Goal: Task Accomplishment & Management: Use online tool/utility

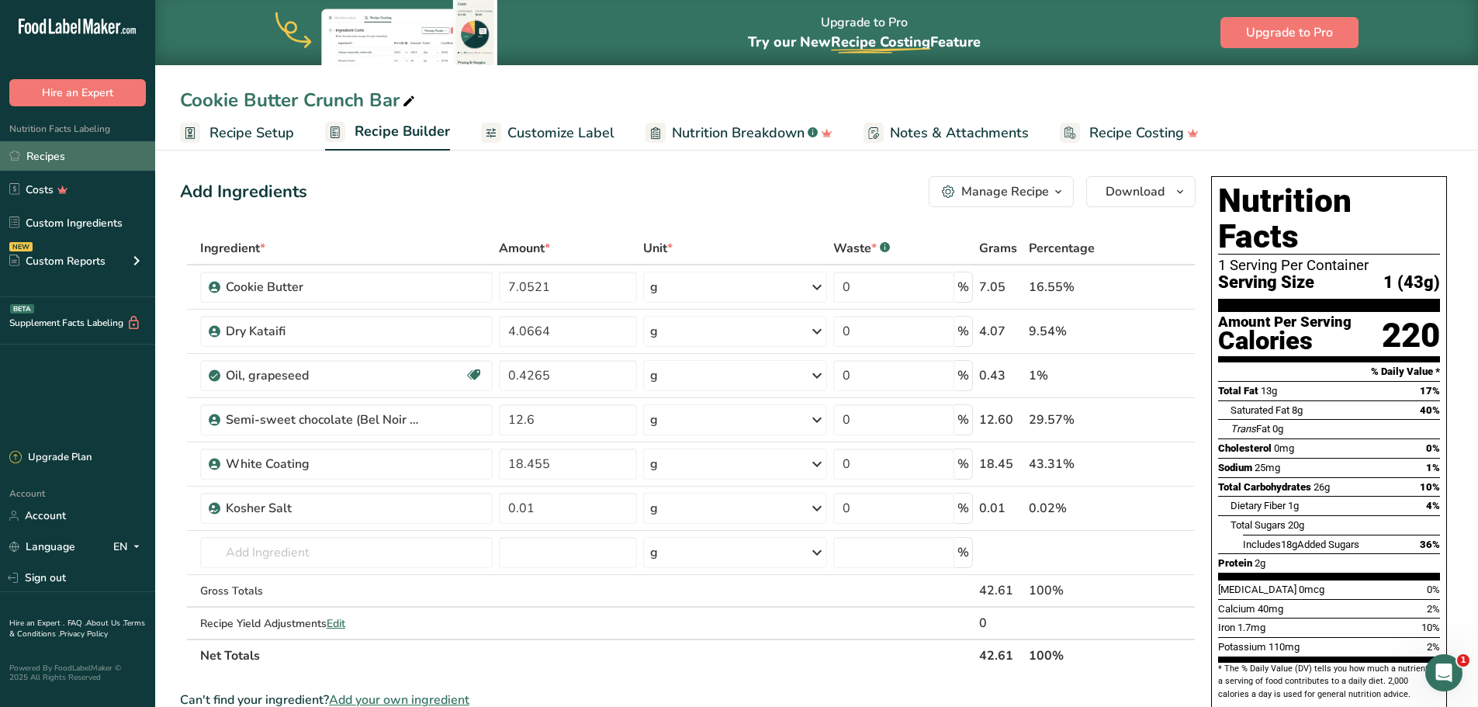
click at [71, 150] on link "Recipes" at bounding box center [77, 155] width 155 height 29
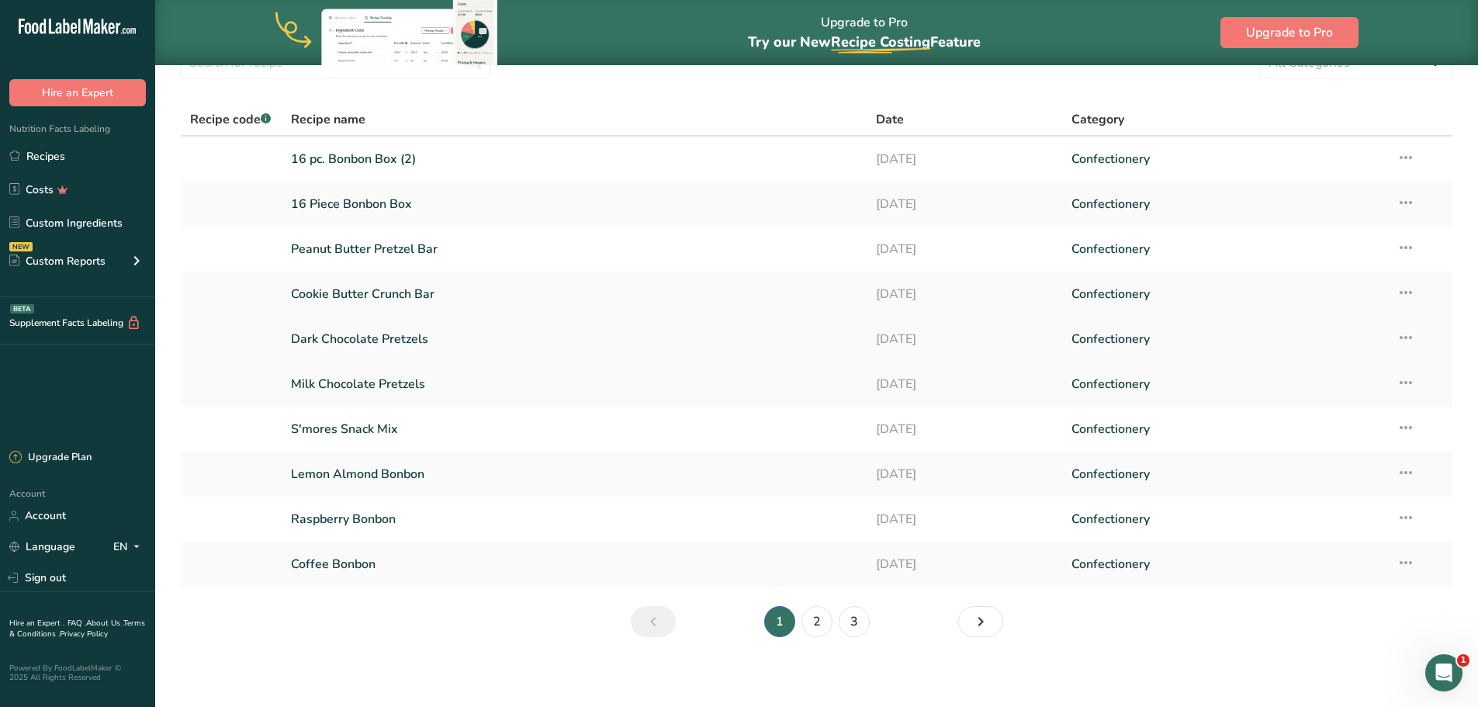
scroll to position [81, 0]
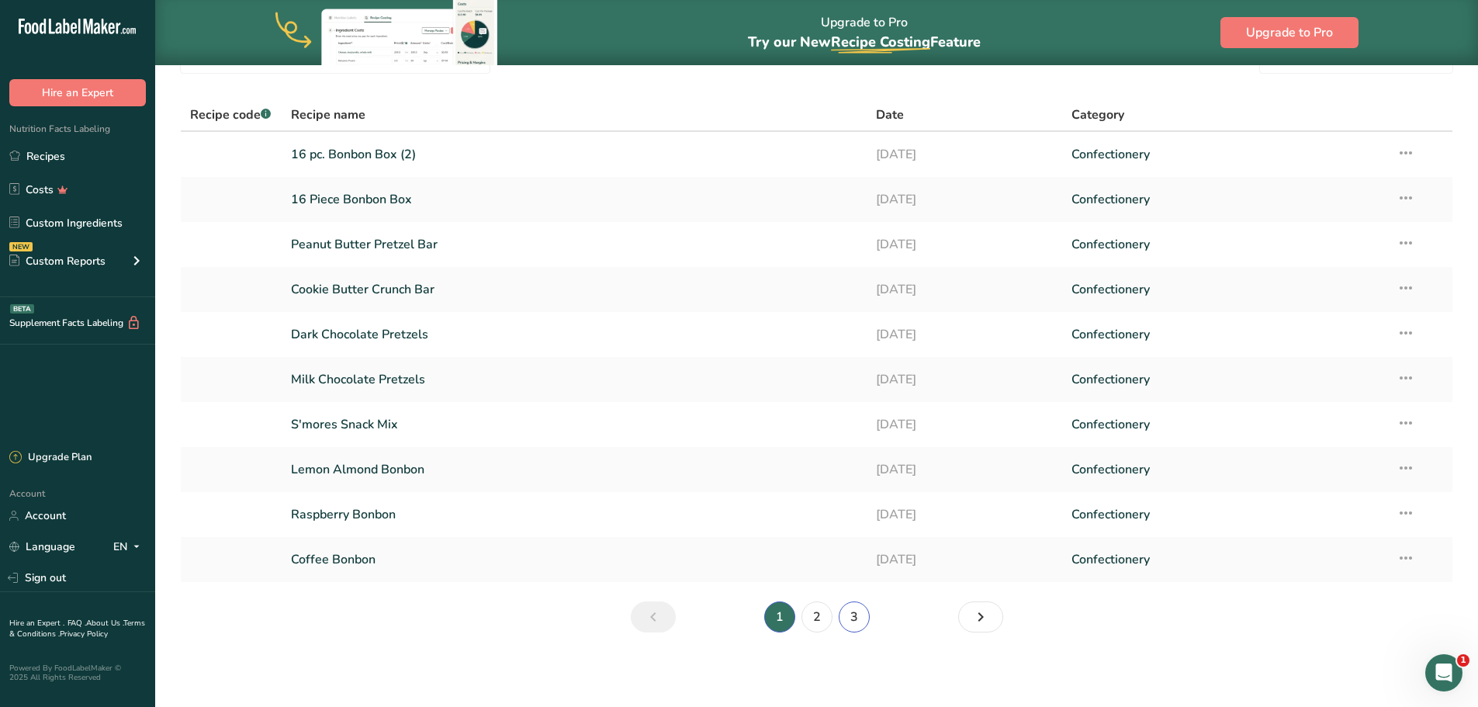
click at [848, 621] on link "3" at bounding box center [853, 616] width 31 height 31
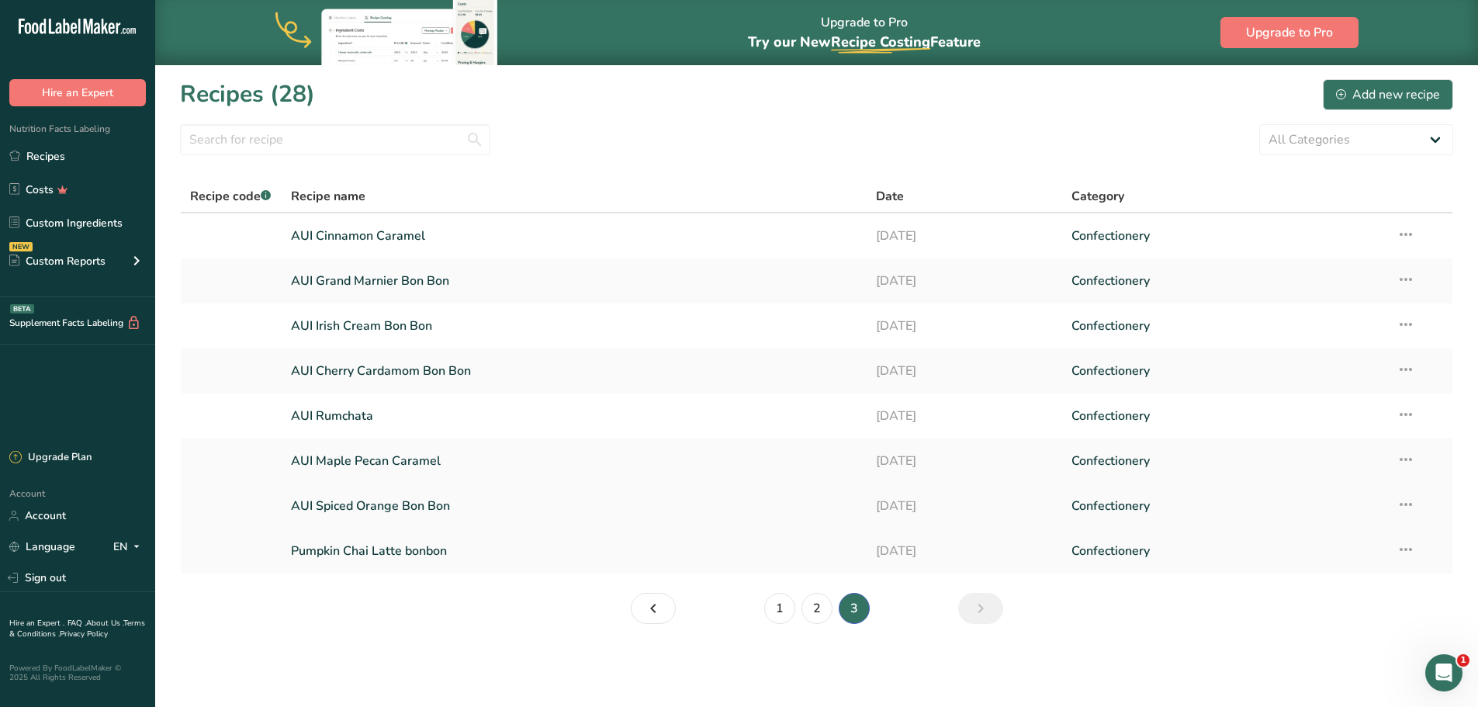
click at [379, 506] on link "AUI Spiced Orange Bon Bon" at bounding box center [574, 505] width 567 height 33
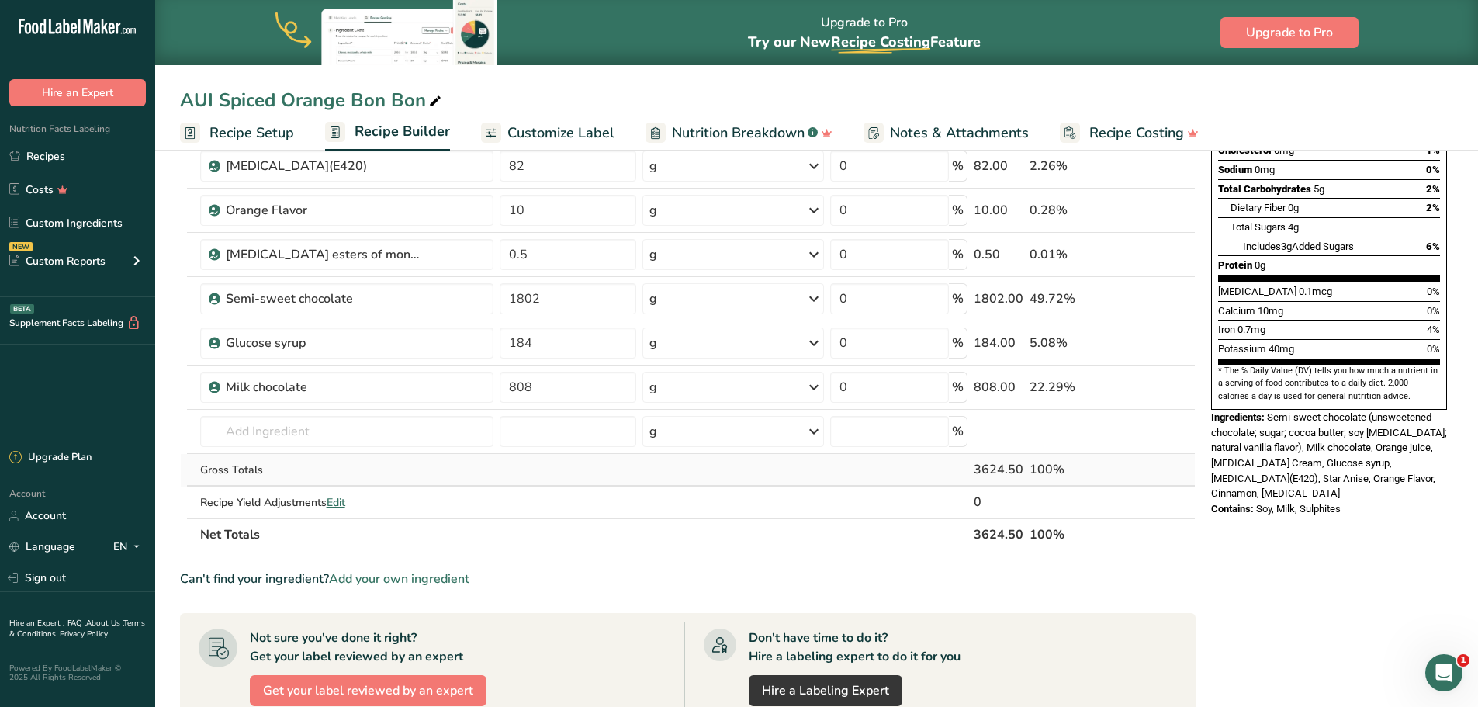
scroll to position [388, 0]
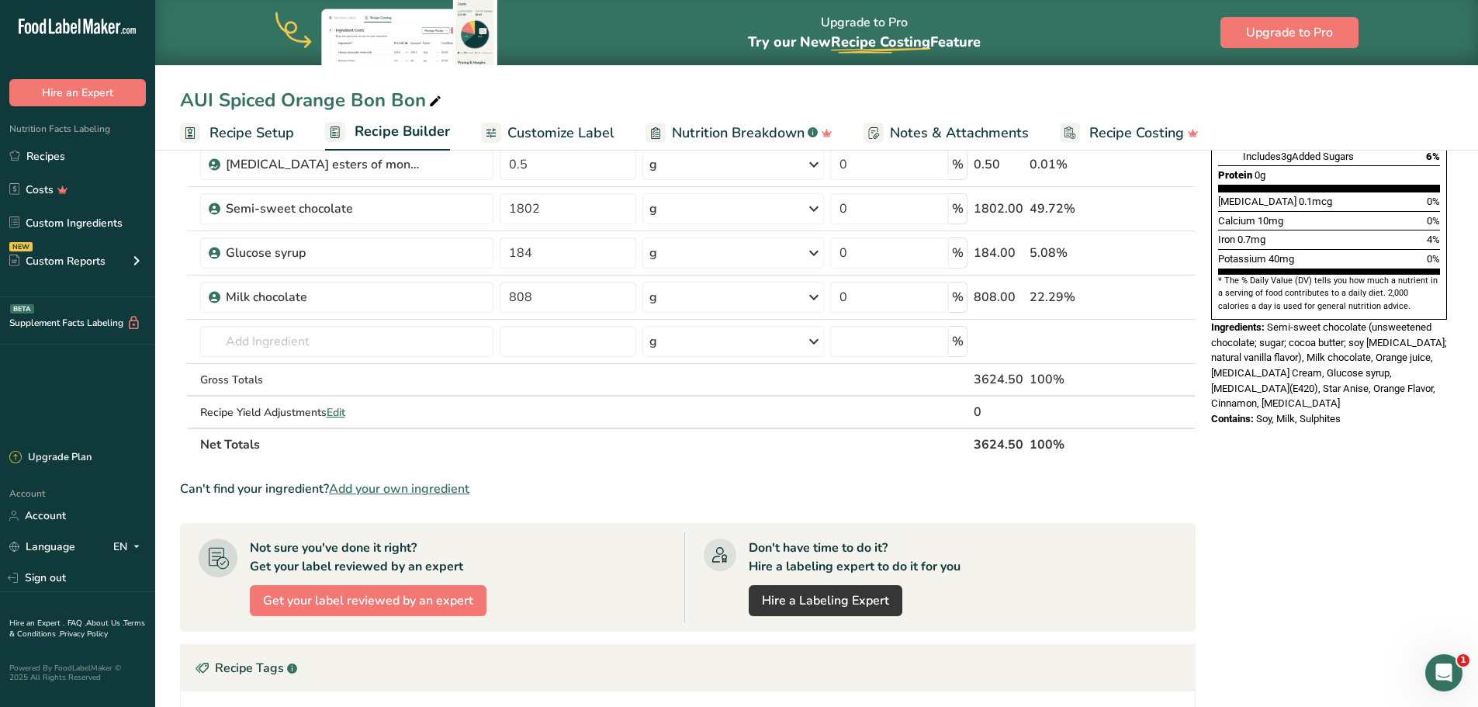
click at [406, 493] on span "Add your own ingredient" at bounding box center [399, 488] width 140 height 19
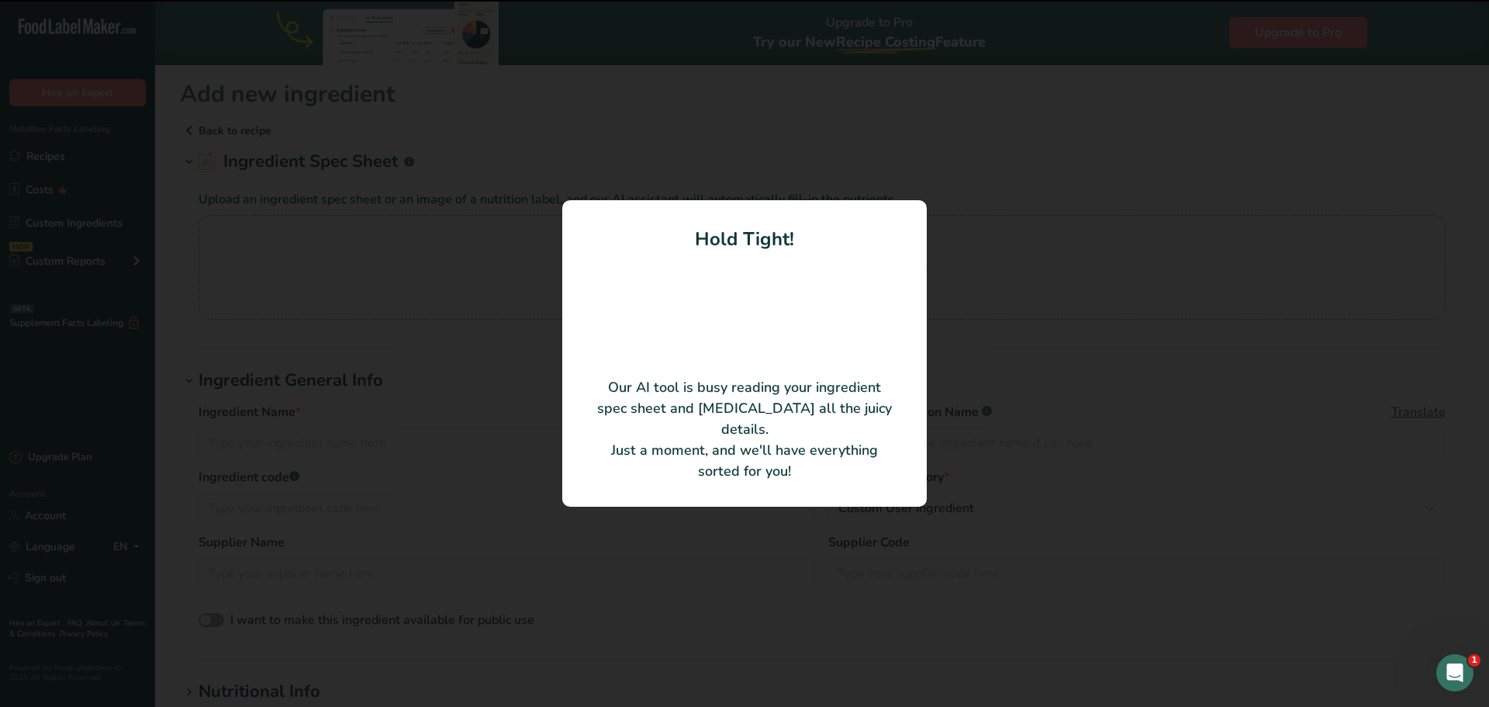
type input "Enriched flour (wheat flour, [MEDICAL_DATA], reduced iron, [MEDICAL_DATA] monon…"
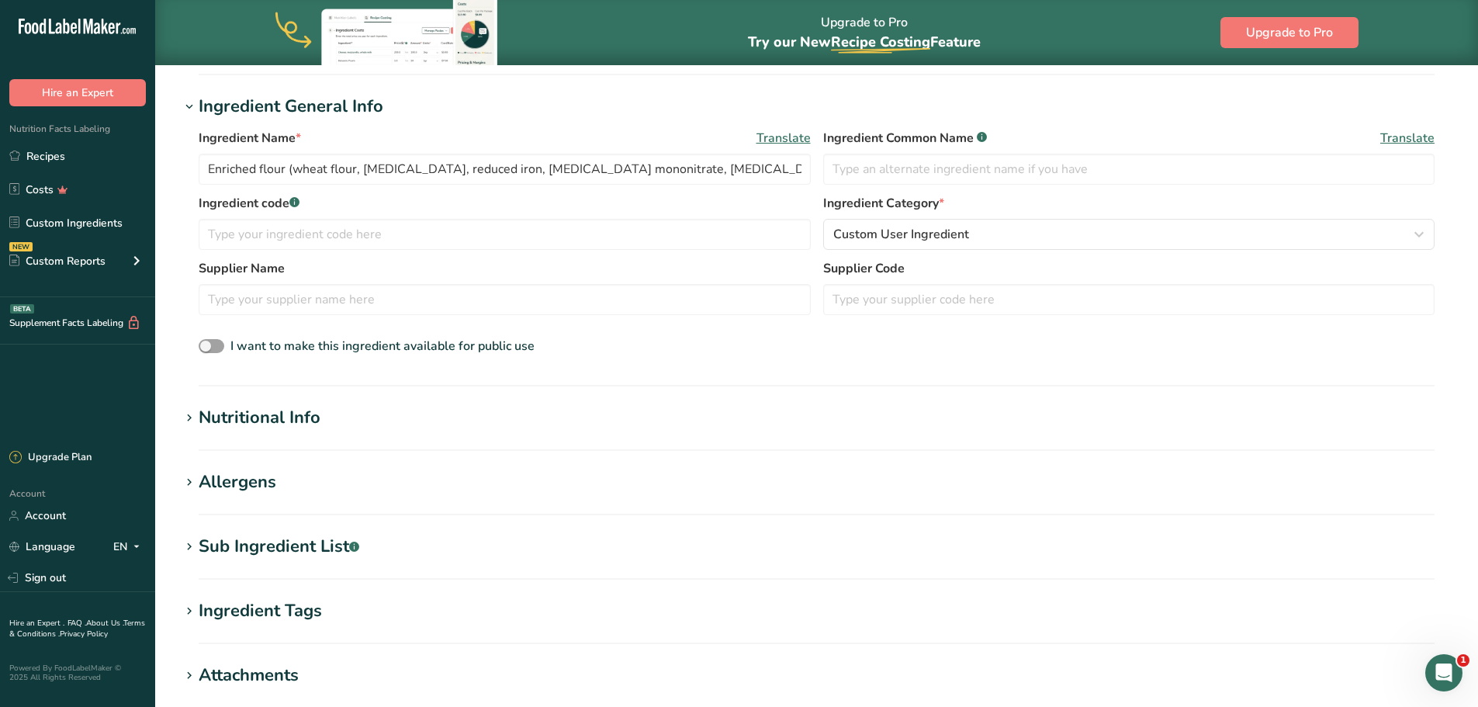
scroll to position [233, 0]
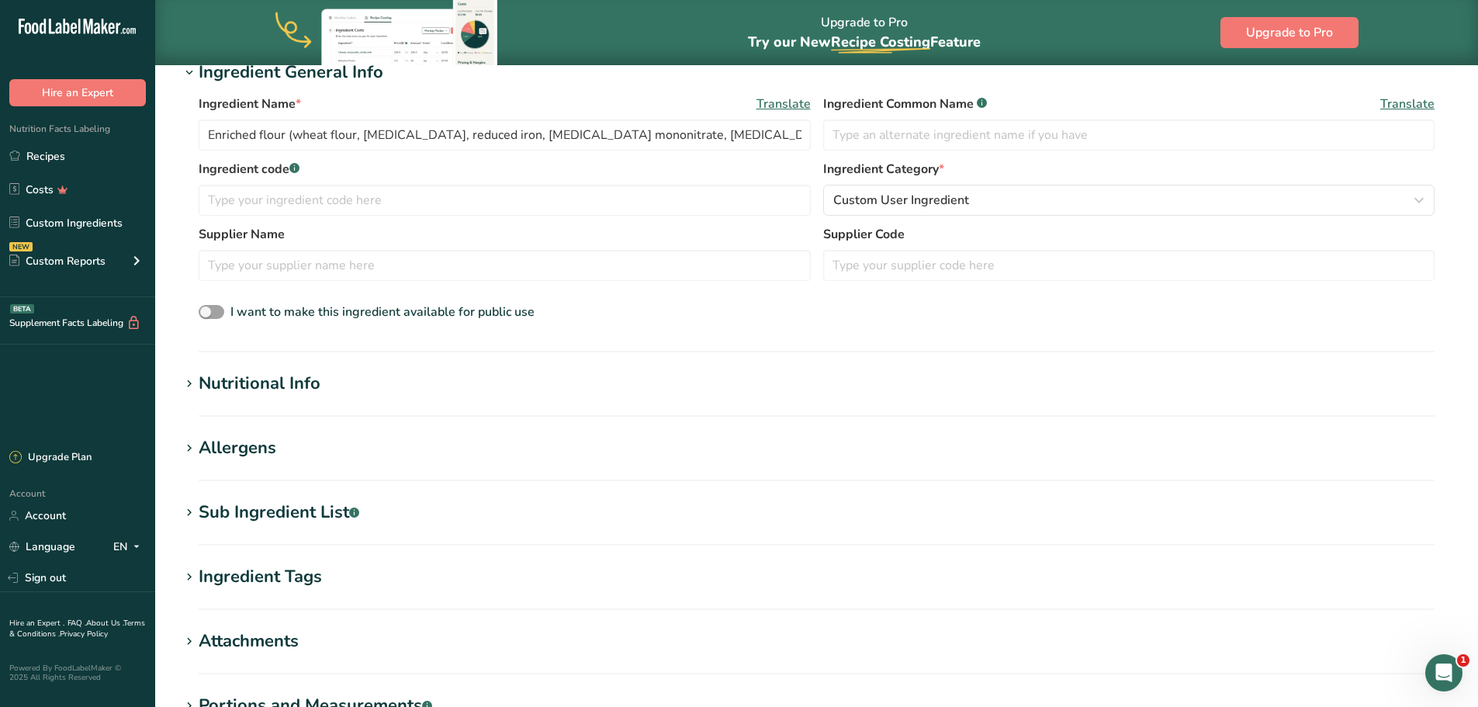
click at [258, 383] on div "Nutritional Info" at bounding box center [260, 384] width 122 height 26
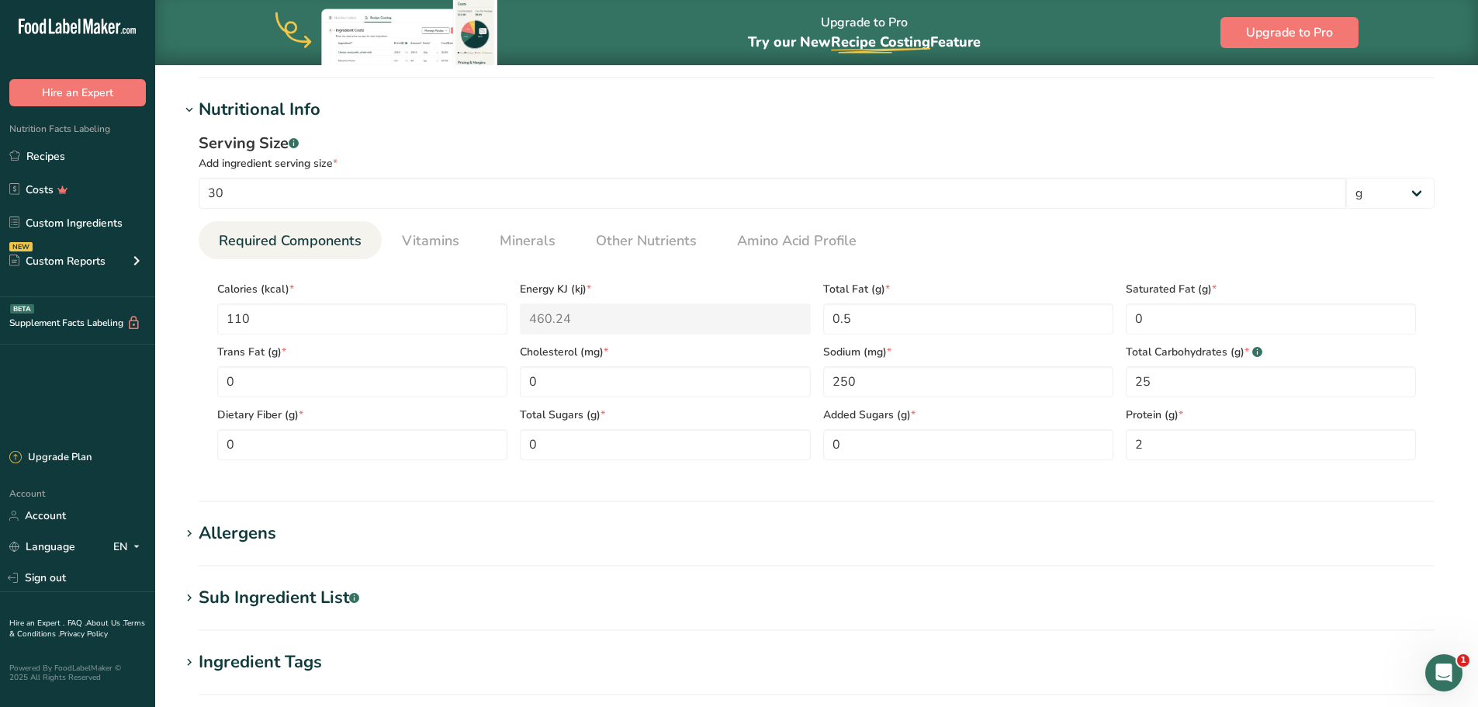
scroll to position [543, 0]
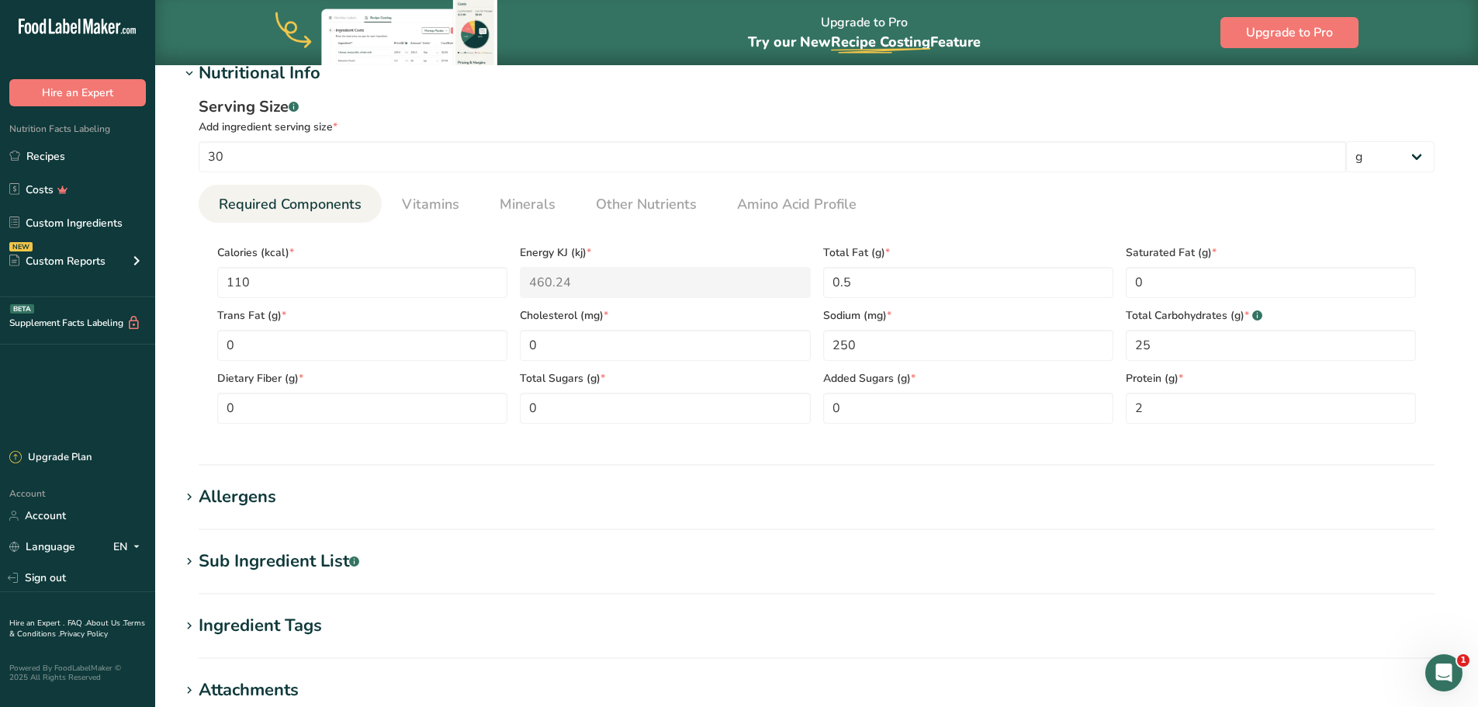
click at [242, 500] on div "Allergens" at bounding box center [238, 497] width 78 height 26
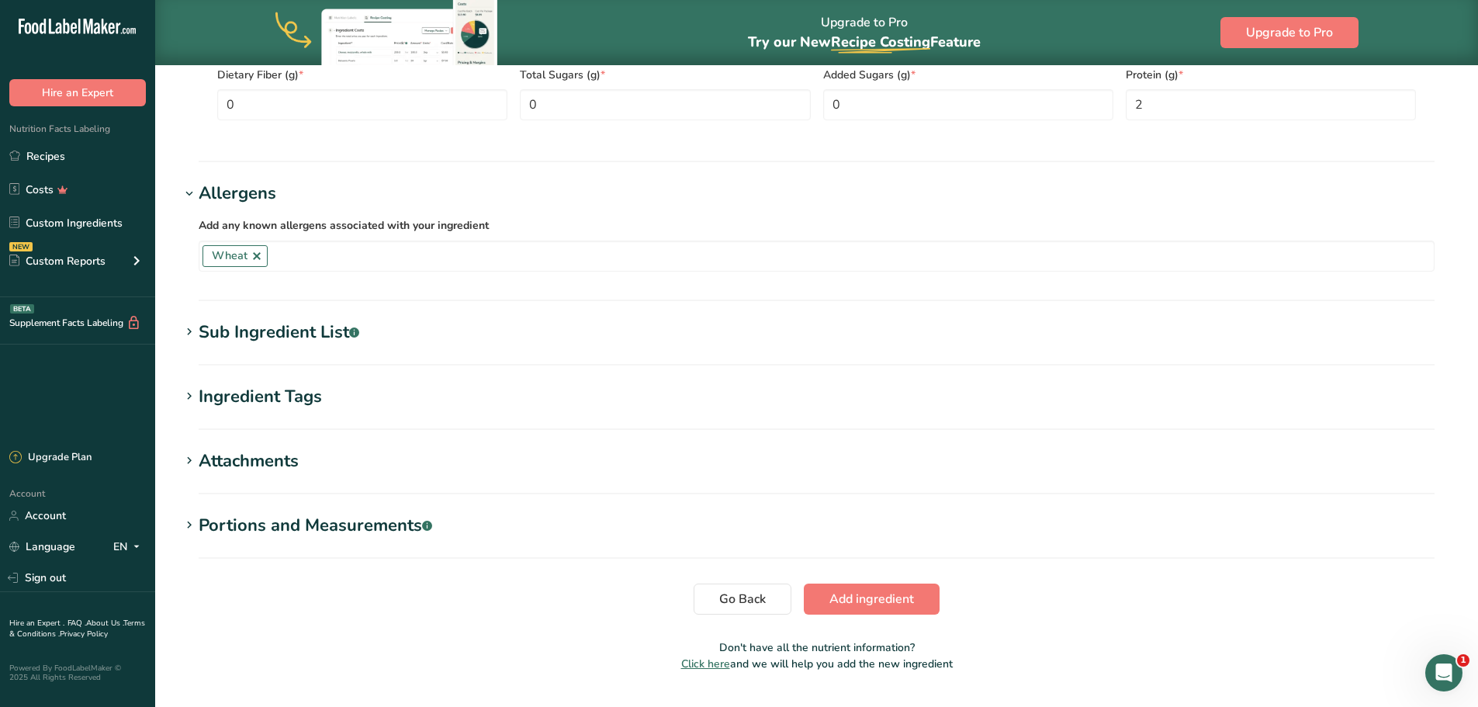
scroll to position [853, 0]
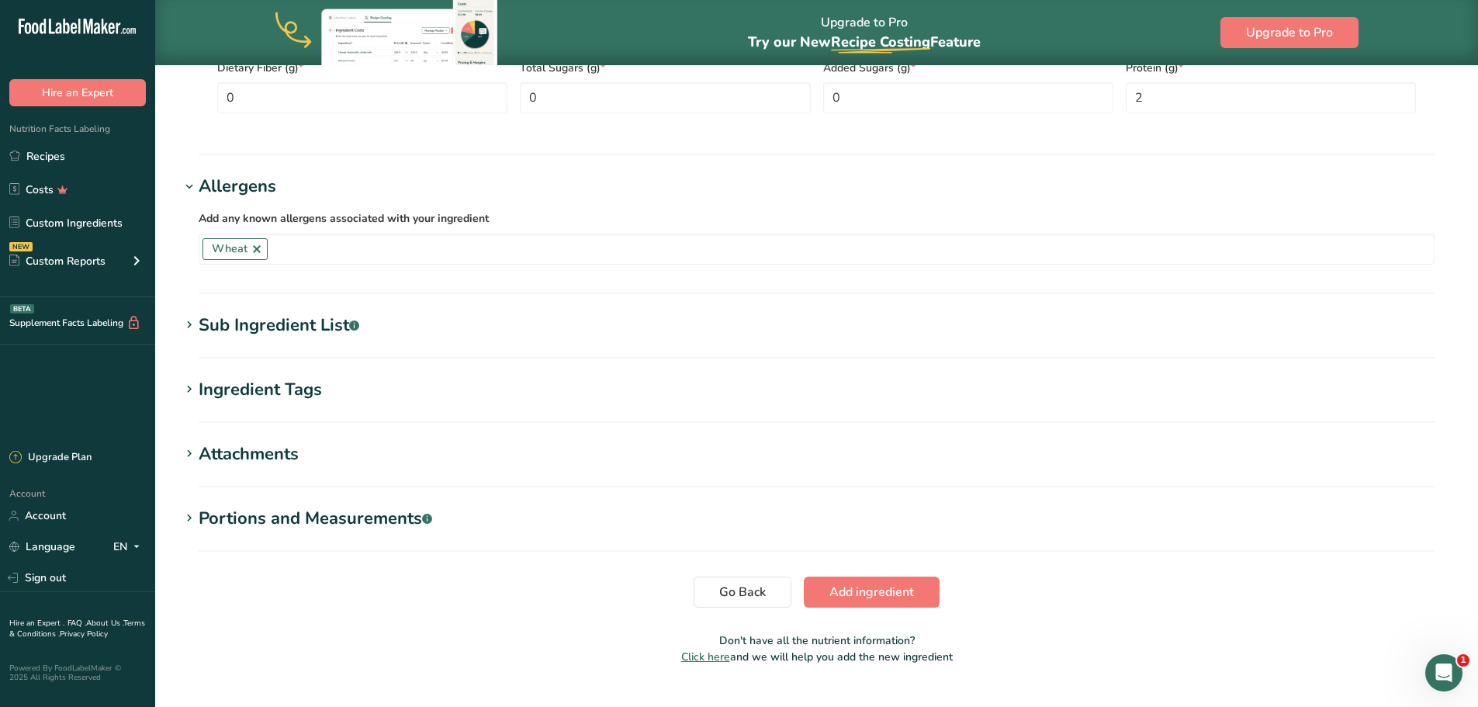
click at [308, 323] on div "Sub Ingredient List .a-a{fill:#347362;}.b-a{fill:#fff;}" at bounding box center [279, 326] width 161 height 26
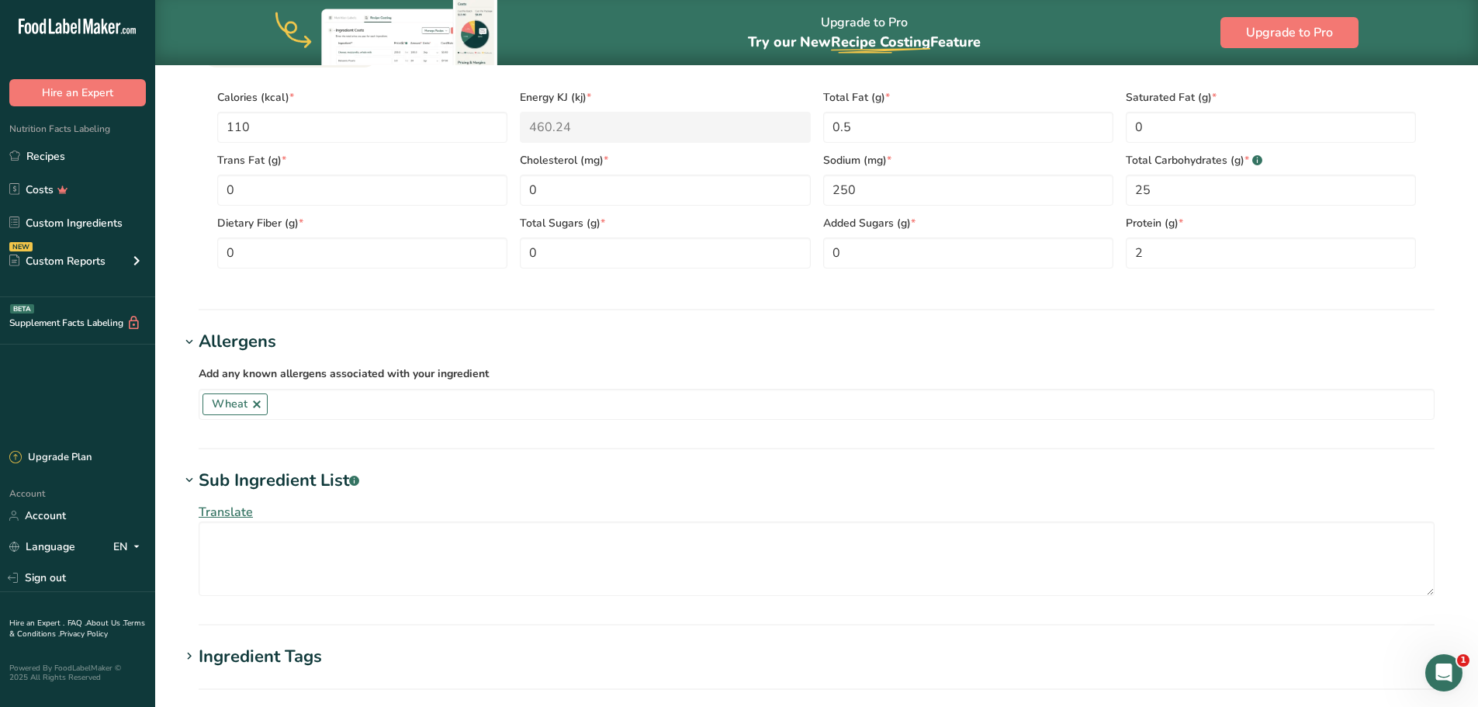
scroll to position [997, 0]
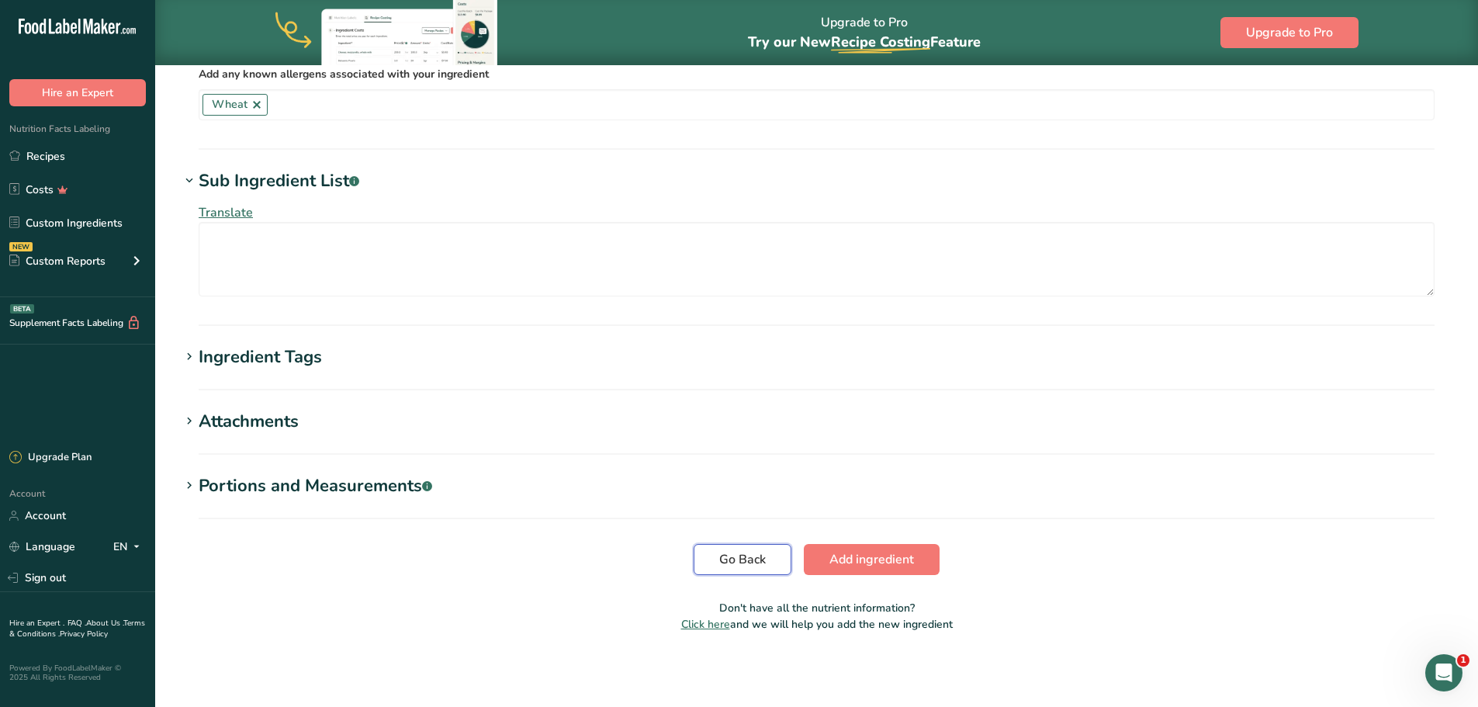
click at [746, 555] on span "Go Back" at bounding box center [742, 559] width 47 height 19
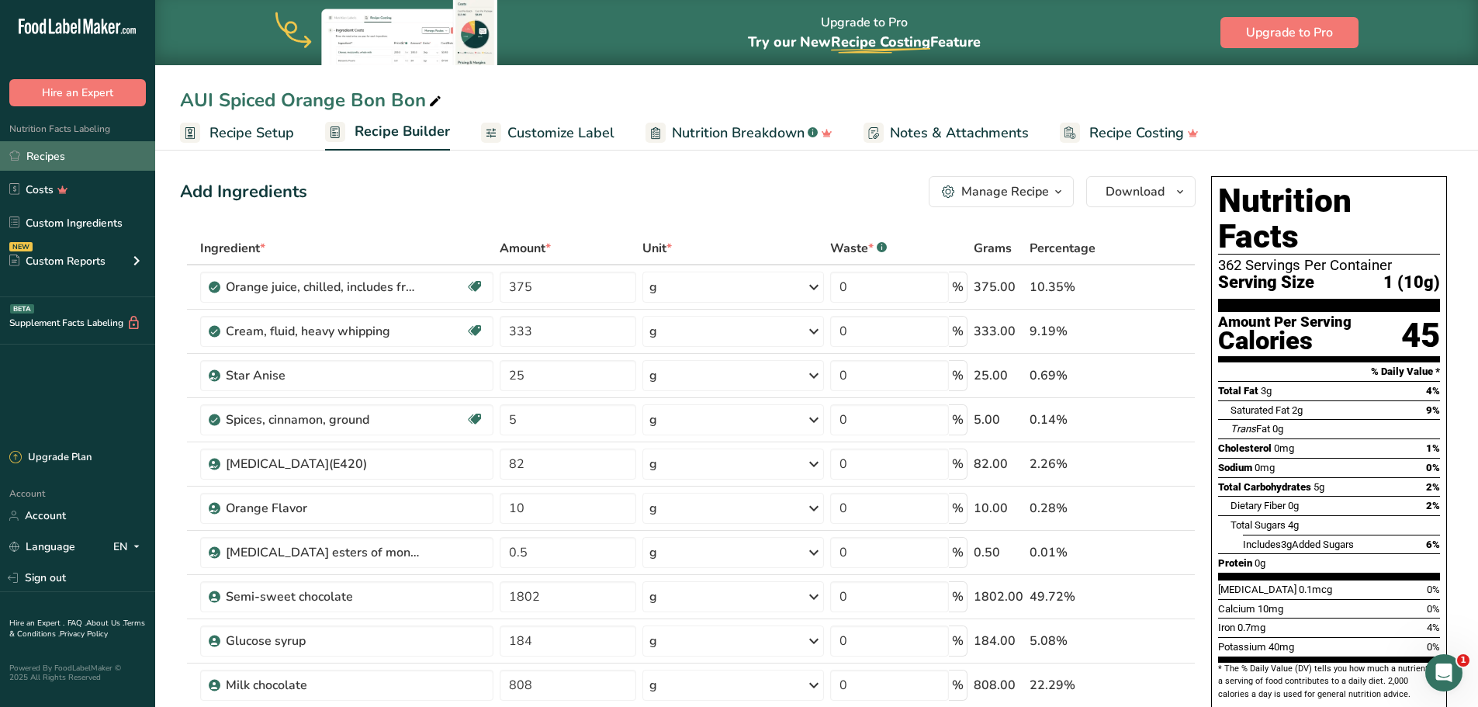
drag, startPoint x: 61, startPoint y: 157, endPoint x: 73, endPoint y: 162, distance: 12.8
click at [61, 157] on link "Recipes" at bounding box center [77, 155] width 155 height 29
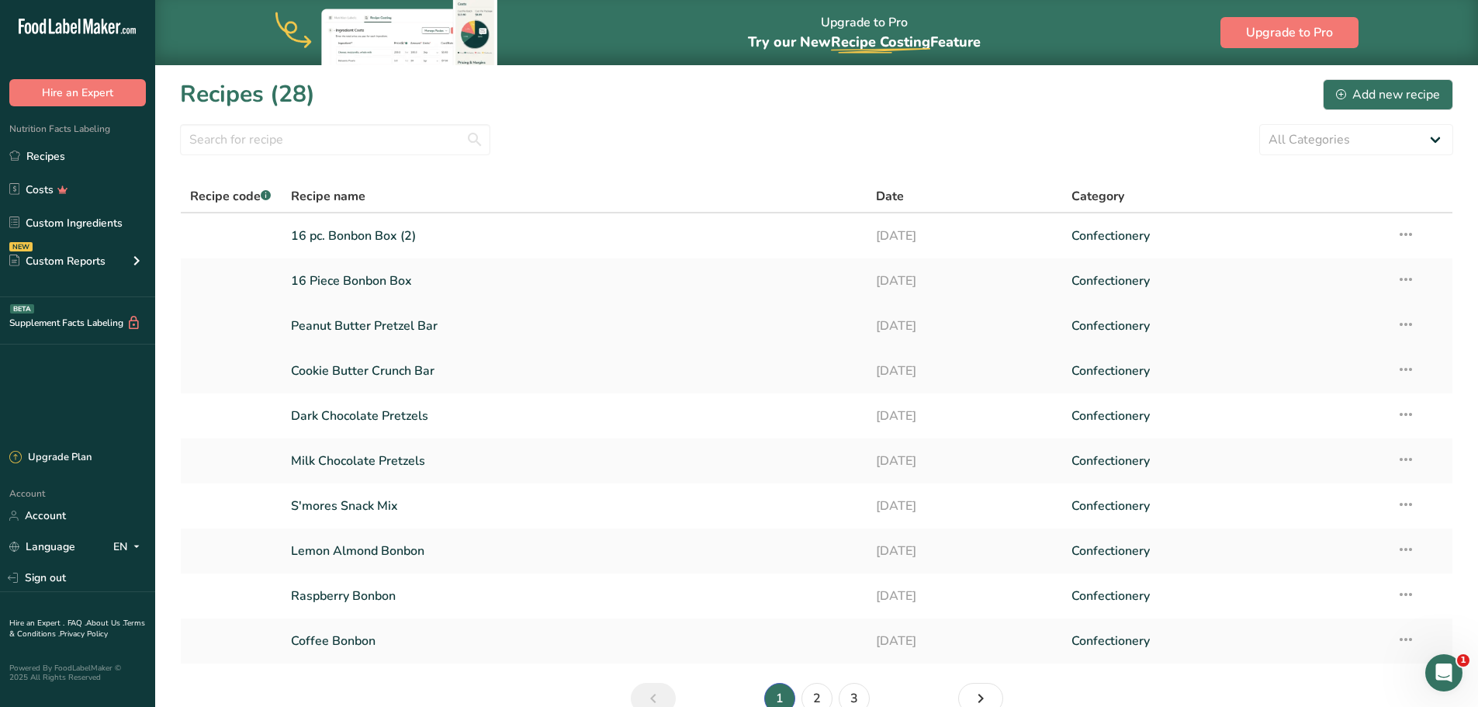
click at [370, 326] on link "Peanut Butter Pretzel Bar" at bounding box center [574, 325] width 567 height 33
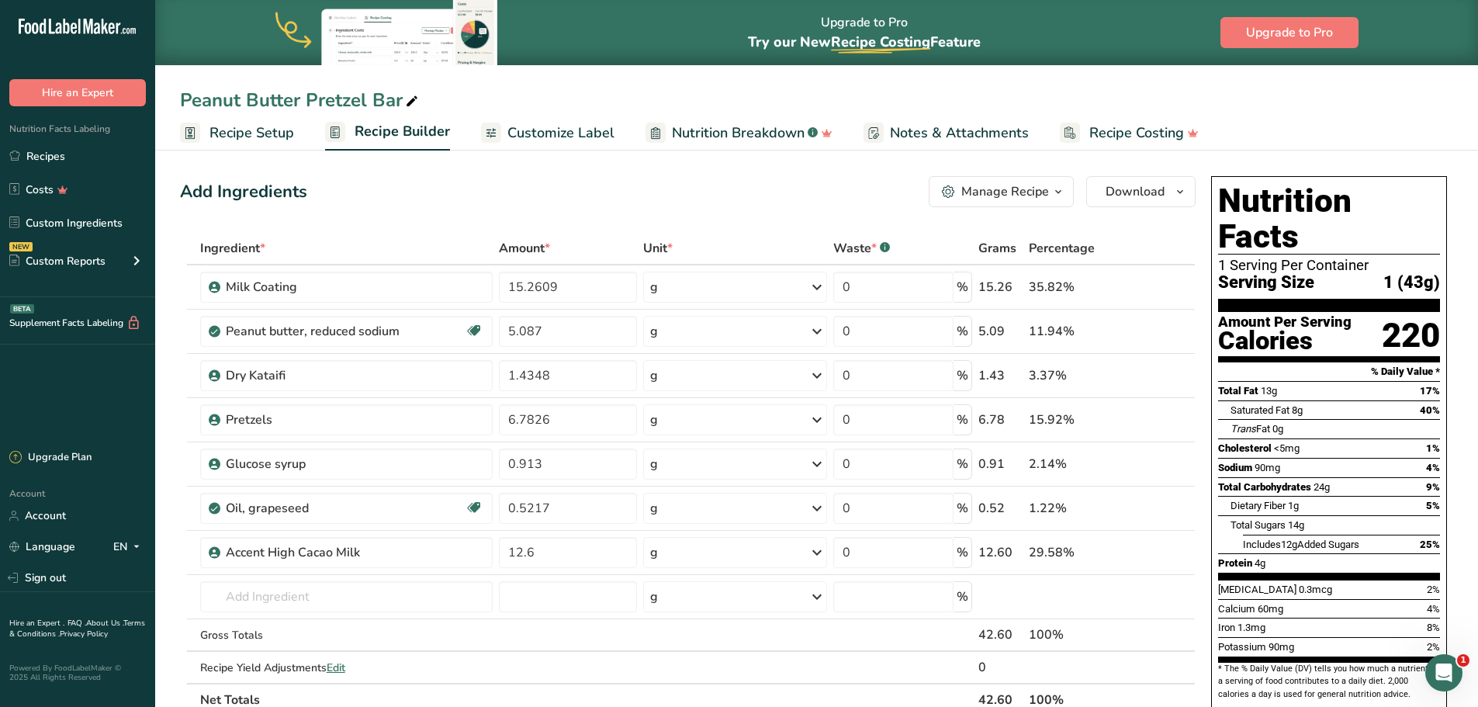
scroll to position [310, 0]
